Goal: Task Accomplishment & Management: Use online tool/utility

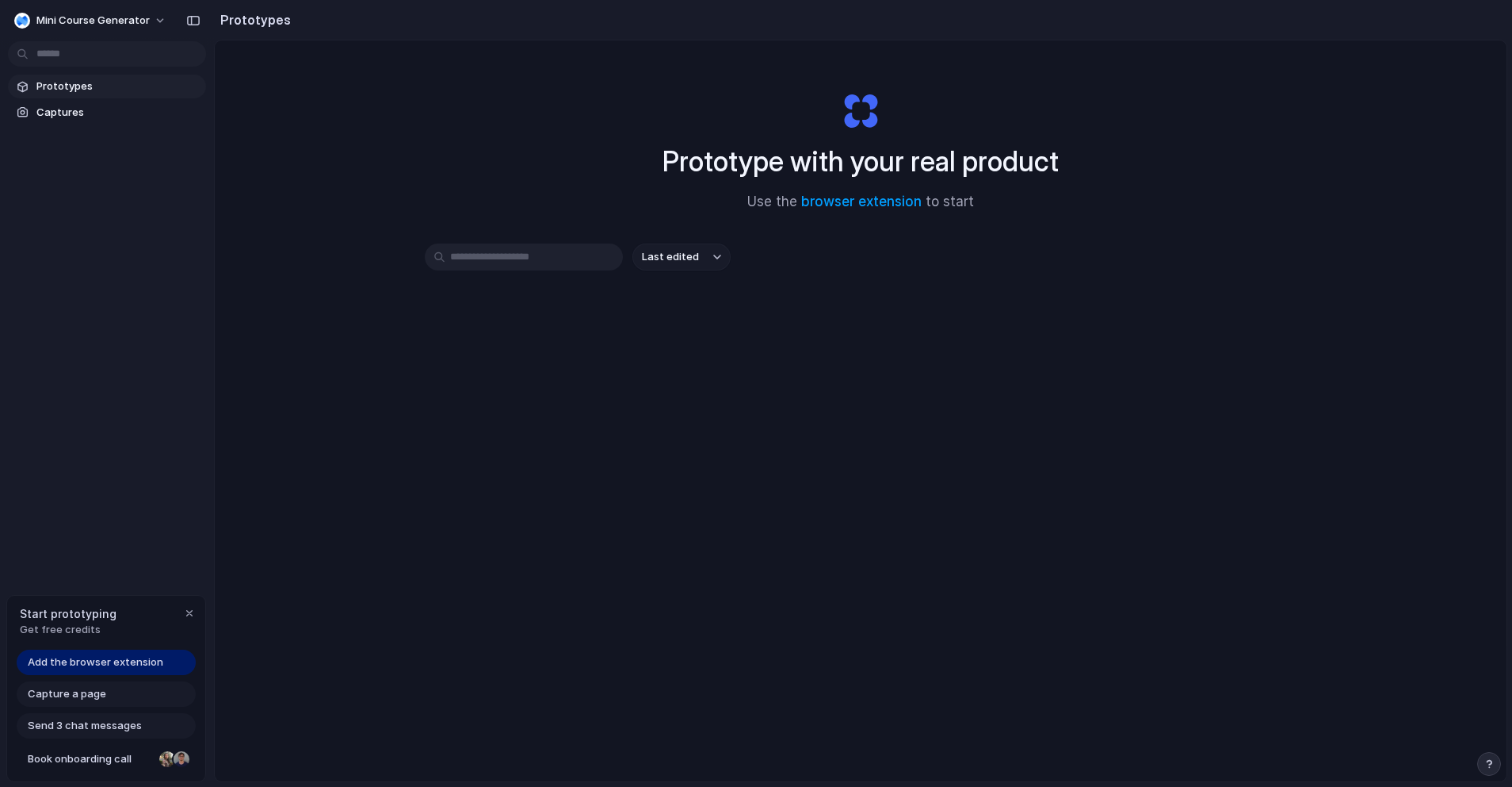
click at [98, 657] on span "Add the browser extension" at bounding box center [95, 662] width 136 height 16
click at [110, 666] on span "Add the browser extension" at bounding box center [95, 662] width 136 height 16
click at [80, 662] on span "Add the browser extension" at bounding box center [95, 662] width 136 height 16
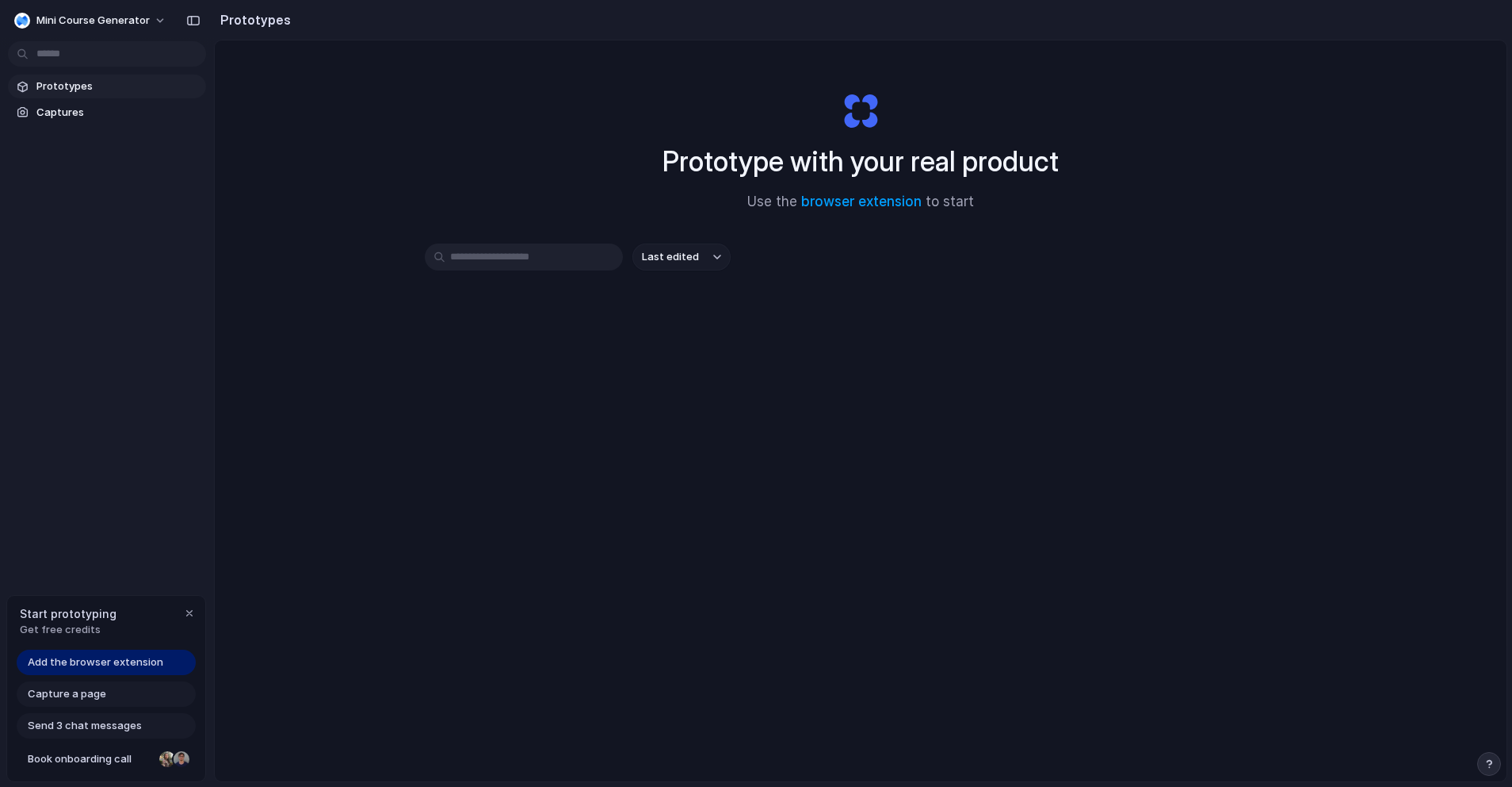
click at [79, 696] on span "Capture a page" at bounding box center [67, 694] width 79 height 16
click at [82, 722] on span "Send 3 chat messages" at bounding box center [85, 726] width 114 height 16
click at [83, 755] on span "Book onboarding call" at bounding box center [90, 759] width 125 height 16
